Goal: Find contact information: Find contact information

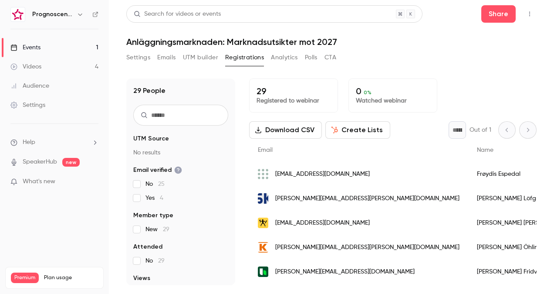
scroll to position [83, 0]
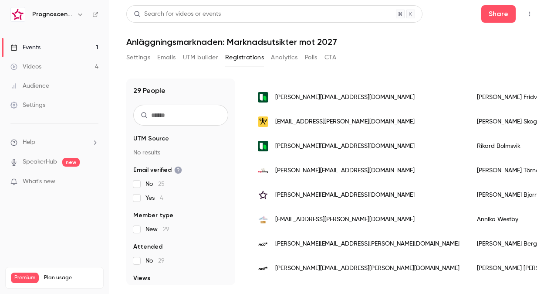
scroll to position [218, 0]
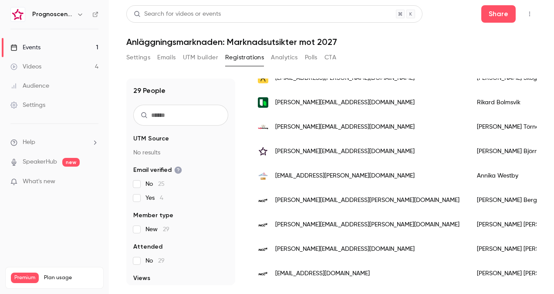
click at [354, 129] on span "[PERSON_NAME][EMAIL_ADDRESS][DOMAIN_NAME]" at bounding box center [344, 126] width 139 height 9
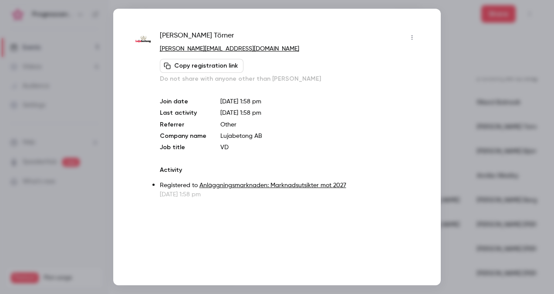
click at [458, 138] on div at bounding box center [277, 147] width 554 height 294
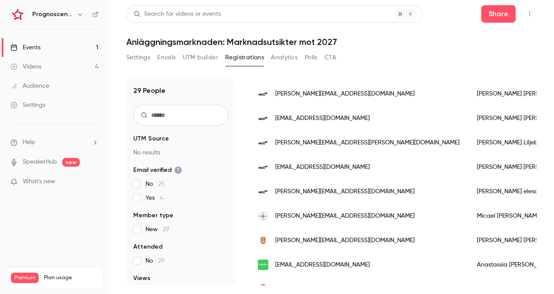
scroll to position [112, 0]
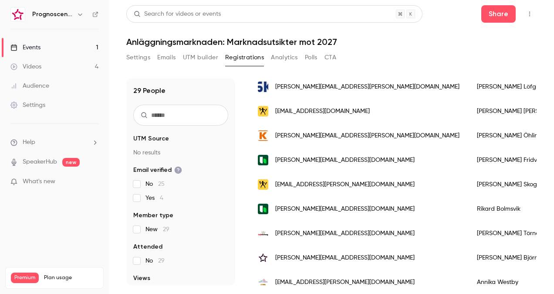
click at [349, 162] on span "[PERSON_NAME][EMAIL_ADDRESS][DOMAIN_NAME]" at bounding box center [344, 159] width 139 height 9
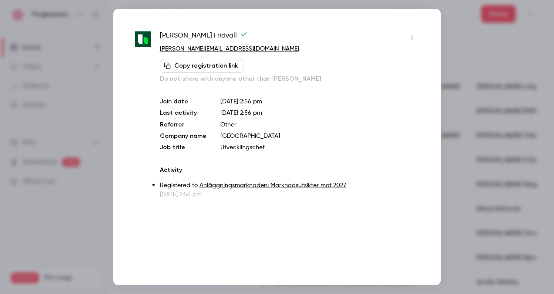
click at [429, 152] on div "[PERSON_NAME] [PERSON_NAME][EMAIL_ADDRESS][DOMAIN_NAME] Copy registration link …" at bounding box center [277, 147] width 328 height 276
click at [465, 150] on div at bounding box center [277, 147] width 554 height 294
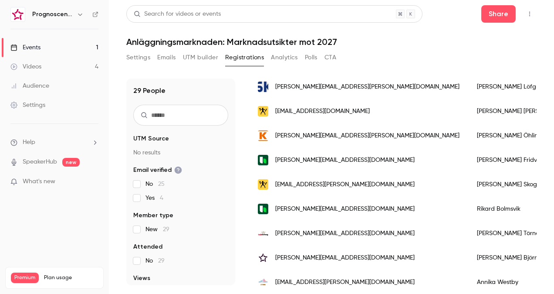
click at [342, 210] on span "[PERSON_NAME][EMAIL_ADDRESS][DOMAIN_NAME]" at bounding box center [344, 208] width 139 height 9
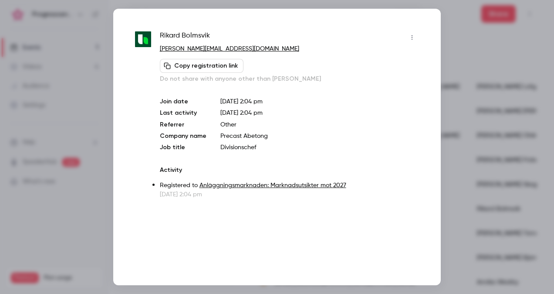
click at [476, 179] on div at bounding box center [277, 147] width 554 height 294
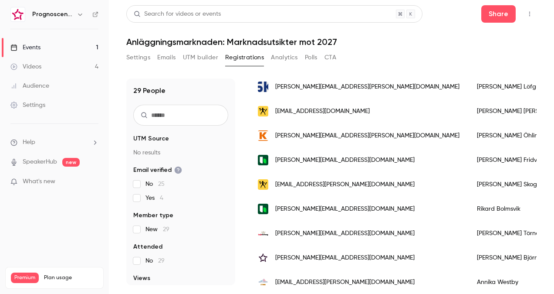
scroll to position [199, 0]
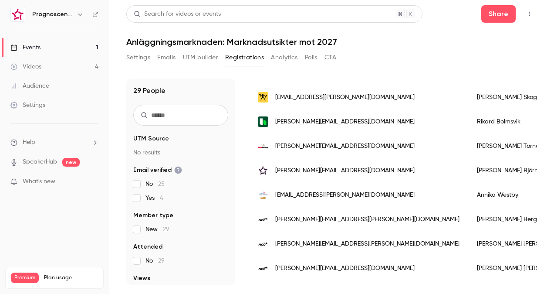
click at [348, 149] on span "[PERSON_NAME][EMAIL_ADDRESS][DOMAIN_NAME]" at bounding box center [344, 146] width 139 height 9
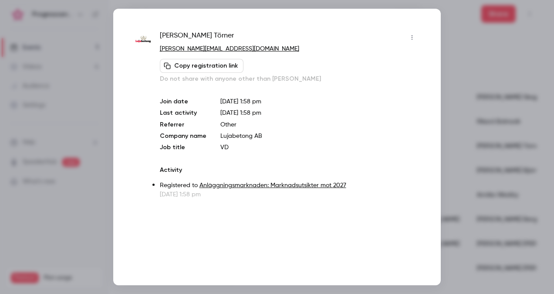
click at [457, 147] on div at bounding box center [277, 147] width 554 height 294
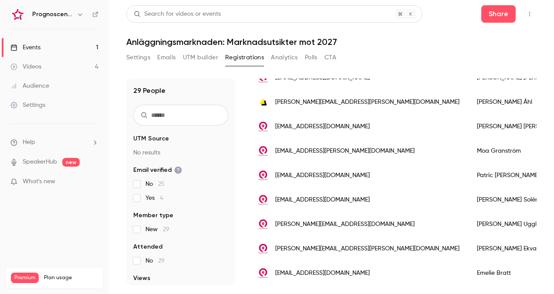
scroll to position [329, 0]
